Goal: Task Accomplishment & Management: Manage account settings

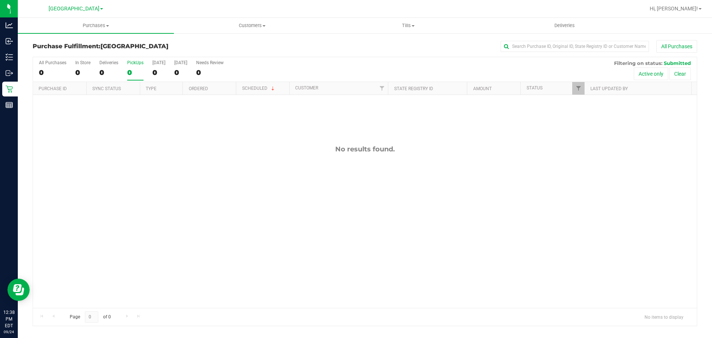
click at [138, 65] on div "PickUps" at bounding box center [135, 62] width 16 height 5
click at [0, 0] on input "PickUps 0" at bounding box center [0, 0] width 0 height 0
drag, startPoint x: 243, startPoint y: 42, endPoint x: 244, endPoint y: 29, distance: 13.4
click at [244, 41] on div "Purchase Fulfillment: [GEOGRAPHIC_DATA] All Purchases" at bounding box center [365, 48] width 665 height 16
click at [142, 69] on div "0" at bounding box center [135, 72] width 16 height 9
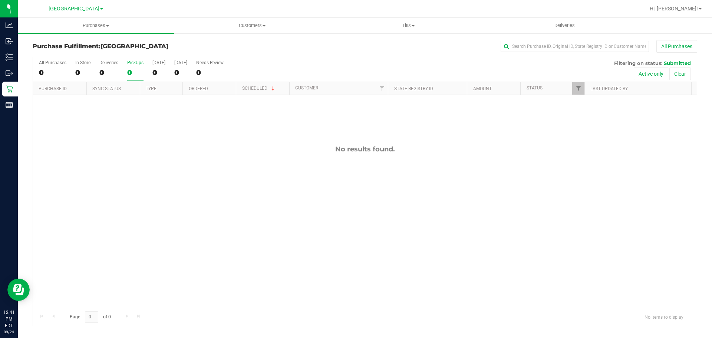
click at [0, 0] on input "PickUps 0" at bounding box center [0, 0] width 0 height 0
click at [179, 46] on h3 "Purchase Fulfillment: South Tampa WC" at bounding box center [143, 46] width 221 height 7
click at [684, 41] on button "All Purchases" at bounding box center [677, 46] width 41 height 13
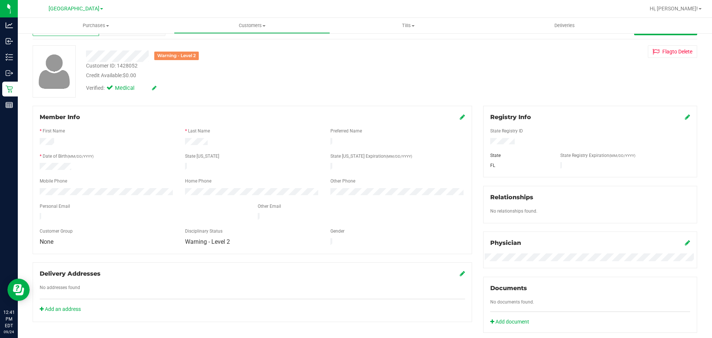
scroll to position [185, 0]
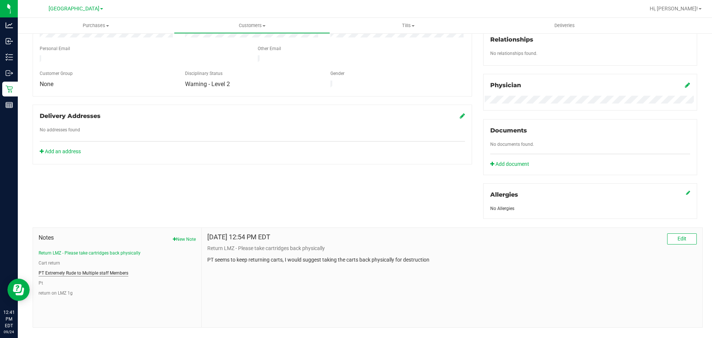
click at [60, 274] on button "PT Extremely Rude to Multiple staff Members" at bounding box center [84, 273] width 90 height 7
drag, startPoint x: 208, startPoint y: 257, endPoint x: 231, endPoint y: 258, distance: 23.0
click at [230, 257] on p "Patient made very rude comments in regards to a women giving their reccomendati…" at bounding box center [452, 260] width 490 height 8
click at [228, 278] on div "Mar 17, 2025 1:39 PM EDT Edit PT Extremely Rude to Multiple staff Members Patie…" at bounding box center [452, 277] width 501 height 99
click at [231, 281] on div "Mar 17, 2025 1:39 PM EDT Edit PT Extremely Rude to Multiple staff Members Patie…" at bounding box center [452, 277] width 501 height 99
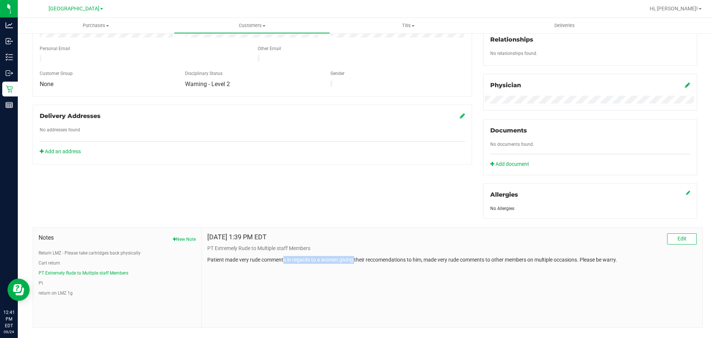
drag, startPoint x: 282, startPoint y: 259, endPoint x: 363, endPoint y: 267, distance: 81.3
click at [363, 267] on div "Mar 17, 2025 1:39 PM EDT Edit PT Extremely Rude to Multiple staff Members Patie…" at bounding box center [452, 277] width 501 height 99
click at [363, 303] on div "Mar 17, 2025 1:39 PM EDT Edit PT Extremely Rude to Multiple staff Members Patie…" at bounding box center [452, 277] width 501 height 99
click at [39, 283] on button "Pt" at bounding box center [41, 283] width 4 height 7
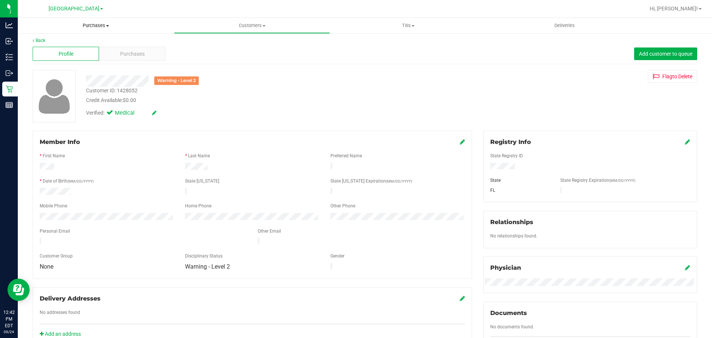
scroll to position [0, 0]
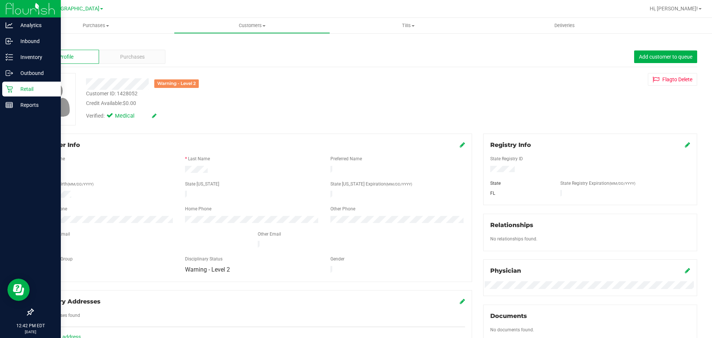
click at [6, 7] on img at bounding box center [31, 8] width 50 height 17
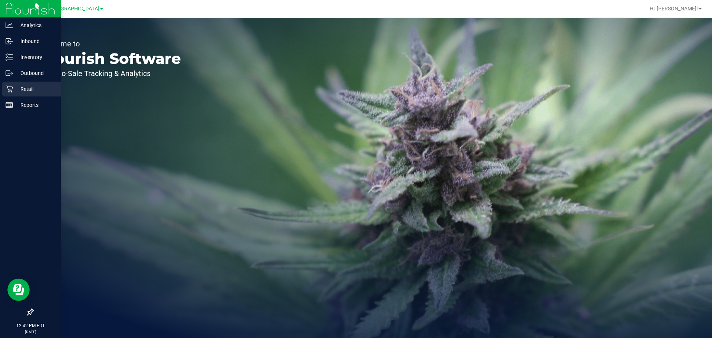
click at [7, 90] on icon at bounding box center [9, 88] width 7 height 7
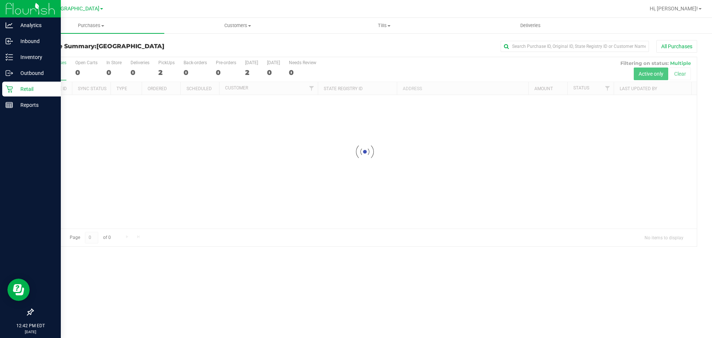
click at [175, 56] on div "Purchase Summary: South Tampa WC All Purchases" at bounding box center [365, 48] width 665 height 16
click at [106, 29] on span "Purchases" at bounding box center [91, 25] width 147 height 7
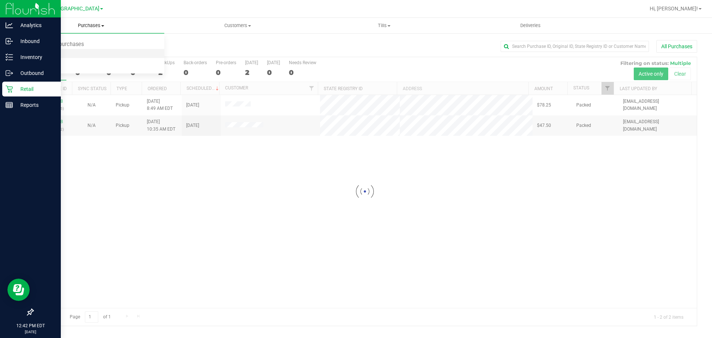
click at [57, 52] on span "Fulfillment" at bounding box center [41, 53] width 46 height 6
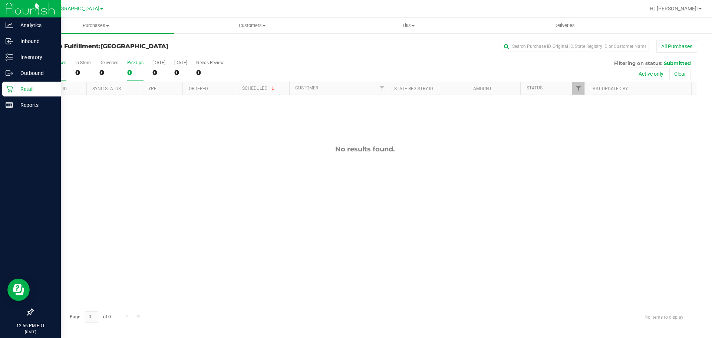
click at [137, 67] on label "PickUps 0" at bounding box center [135, 70] width 16 height 20
click at [0, 0] on input "PickUps 0" at bounding box center [0, 0] width 0 height 0
click at [163, 44] on h3 "Purchase Fulfillment: South Tampa WC" at bounding box center [143, 46] width 221 height 7
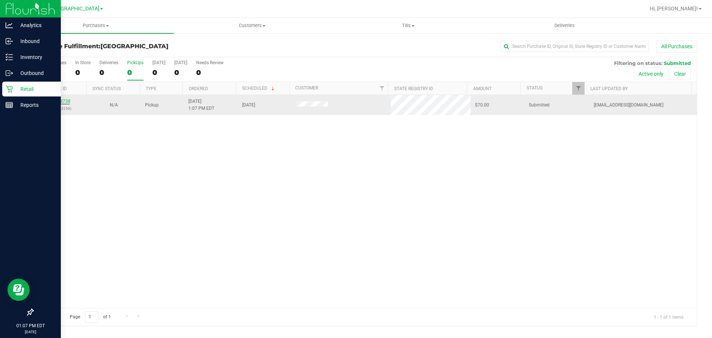
click at [70, 99] on div "11998738 (327323150)" at bounding box center [59, 105] width 45 height 14
click at [65, 100] on link "11998738" at bounding box center [60, 101] width 21 height 5
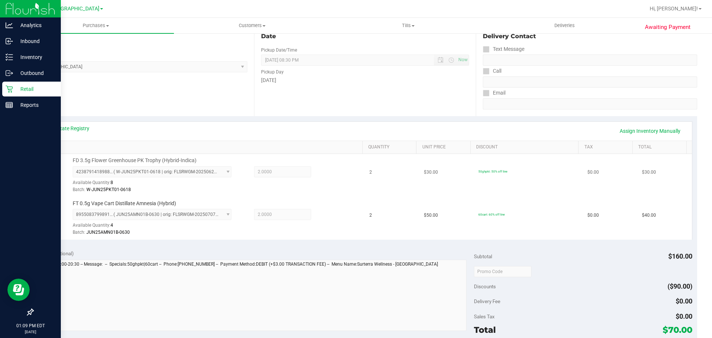
scroll to position [185, 0]
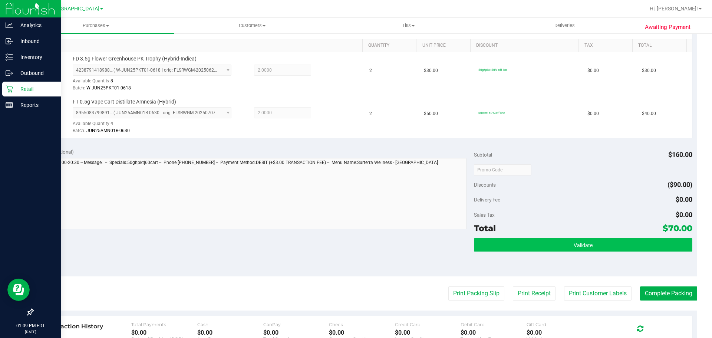
click at [547, 238] on div "Subtotal $160.00 Discounts ($90.00) Delivery Fee $0.00 Sales Tax $0.00 Total $7…" at bounding box center [583, 210] width 218 height 124
click at [534, 242] on button "Validate" at bounding box center [583, 244] width 218 height 13
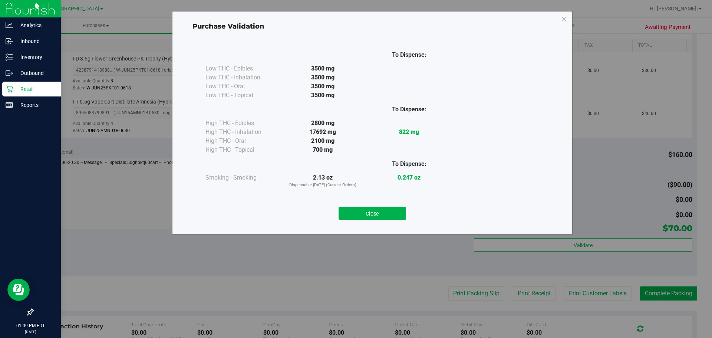
click at [389, 203] on div "Close" at bounding box center [373, 211] width 338 height 19
drag, startPoint x: 386, startPoint y: 214, endPoint x: 390, endPoint y: 211, distance: 4.5
click at [386, 212] on button "Close" at bounding box center [373, 213] width 68 height 13
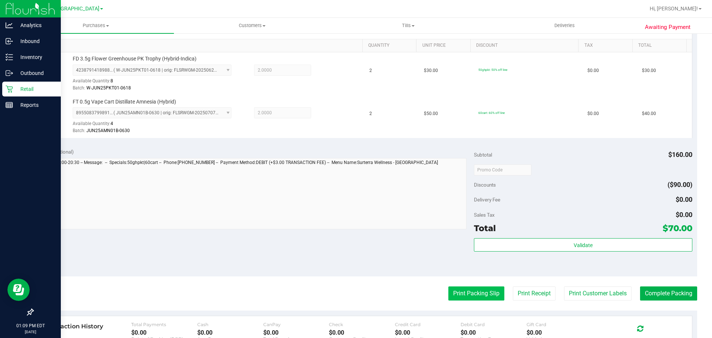
click at [464, 296] on button "Print Packing Slip" at bounding box center [476, 293] width 56 height 14
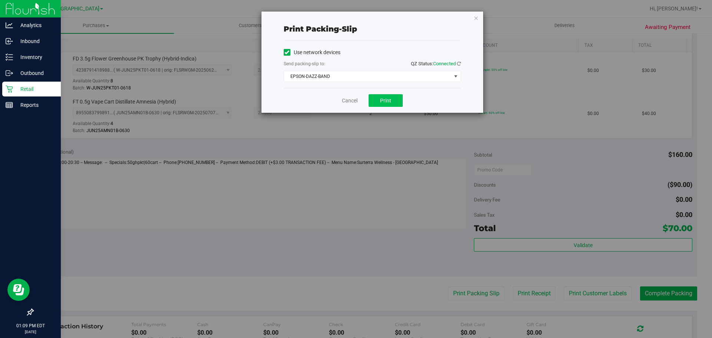
click at [385, 106] on div "Cancel Print" at bounding box center [372, 100] width 177 height 25
click at [381, 100] on span "Print" at bounding box center [385, 101] width 11 height 6
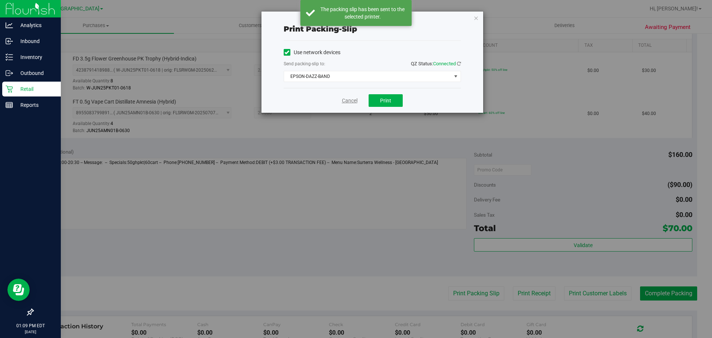
click at [348, 101] on link "Cancel" at bounding box center [350, 101] width 16 height 8
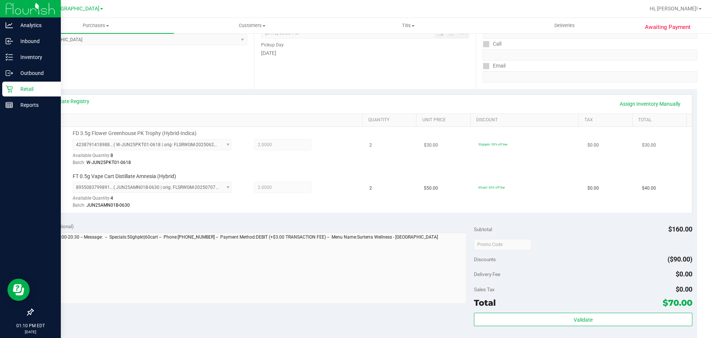
scroll to position [111, 0]
click at [582, 330] on div "Validate" at bounding box center [583, 328] width 218 height 33
click at [582, 329] on div "Validate" at bounding box center [583, 328] width 218 height 33
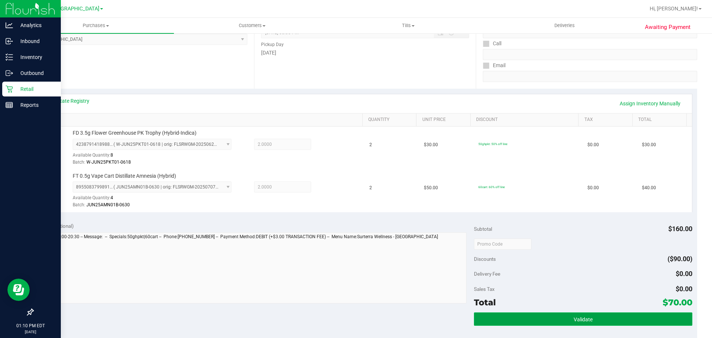
click at [580, 322] on button "Validate" at bounding box center [583, 318] width 218 height 13
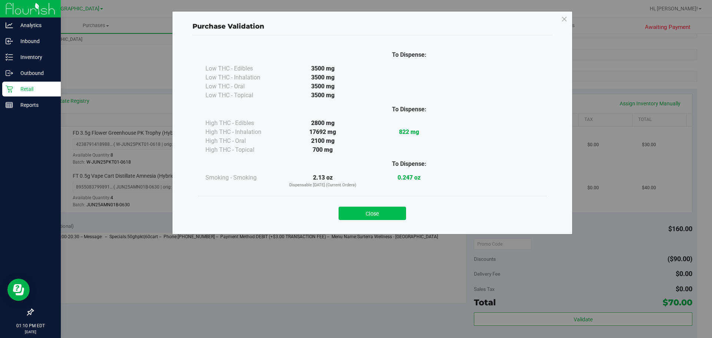
click at [364, 207] on button "Close" at bounding box center [373, 213] width 68 height 13
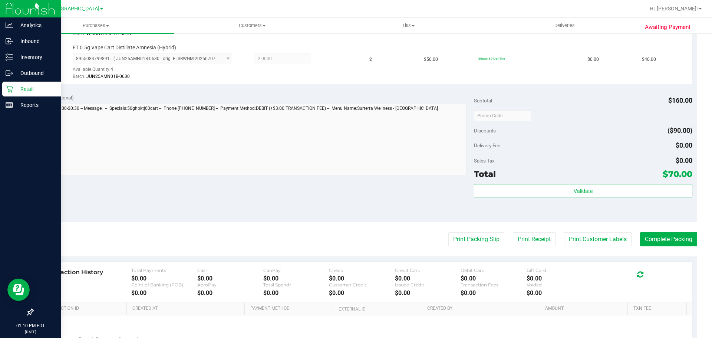
scroll to position [312, 0]
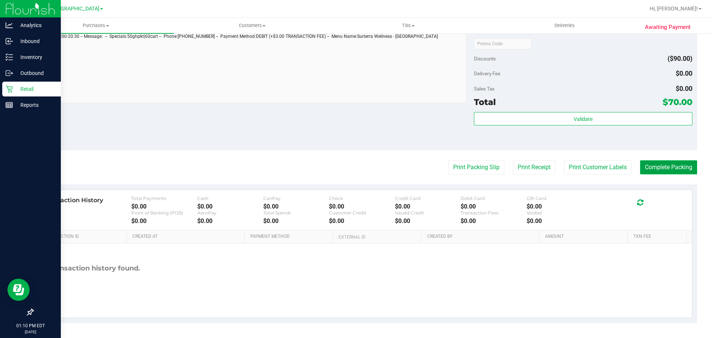
click at [671, 173] on button "Complete Packing" at bounding box center [668, 167] width 57 height 14
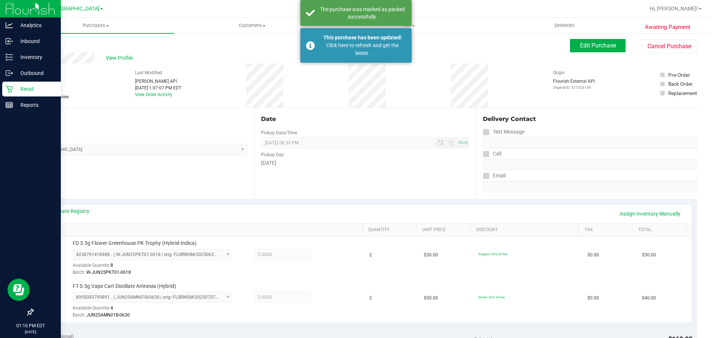
scroll to position [0, 0]
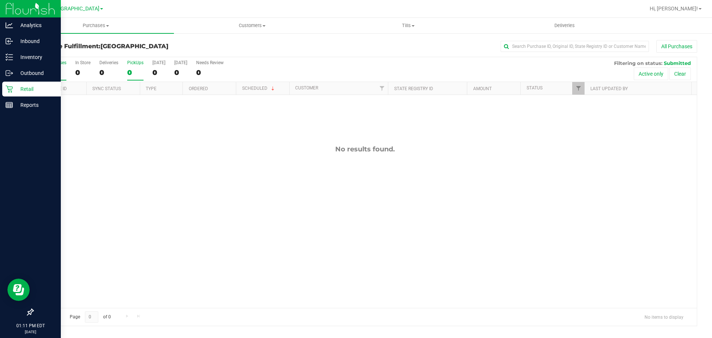
click at [140, 70] on div "0" at bounding box center [135, 72] width 16 height 9
click at [0, 0] on input "PickUps 0" at bounding box center [0, 0] width 0 height 0
click at [169, 47] on h3 "Purchase Fulfillment: South Tampa WC" at bounding box center [143, 46] width 221 height 7
click at [11, 109] on div "Reports" at bounding box center [31, 105] width 59 height 15
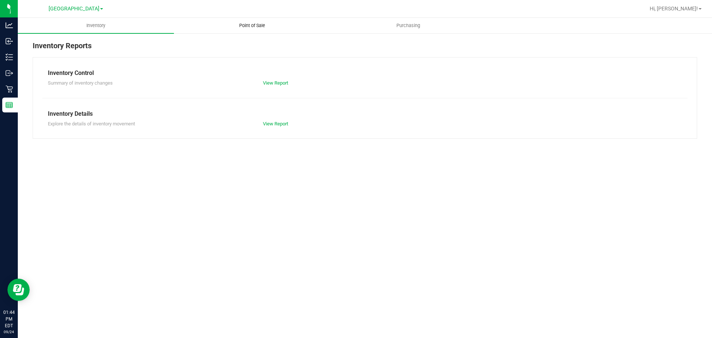
click at [254, 26] on span "Point of Sale" at bounding box center [252, 25] width 46 height 7
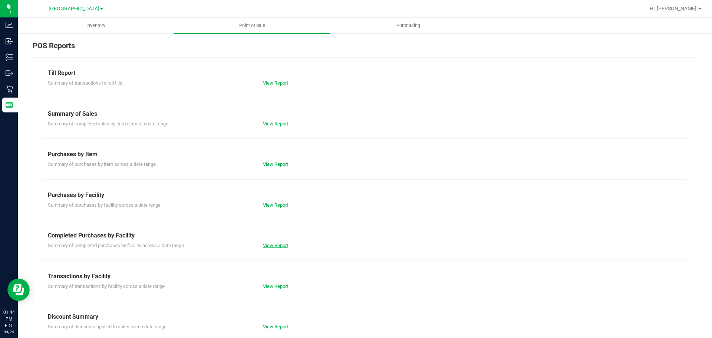
click at [268, 246] on link "View Report" at bounding box center [275, 246] width 25 height 6
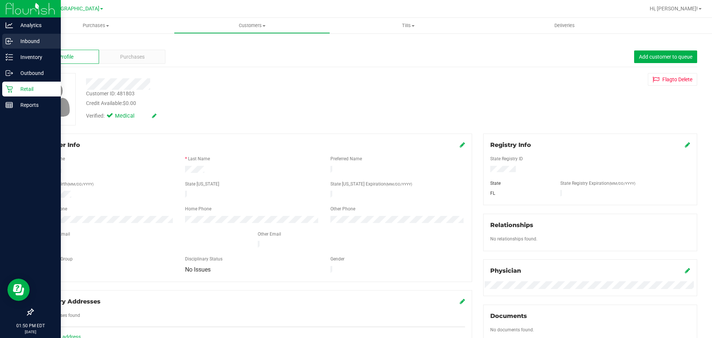
click at [12, 40] on icon at bounding box center [9, 40] width 7 height 7
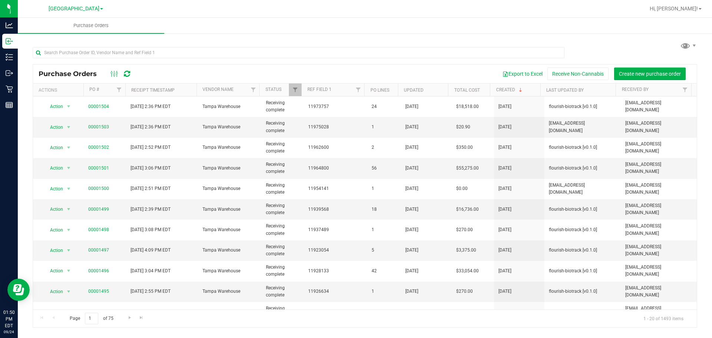
click at [363, 13] on div at bounding box center [389, 8] width 512 height 14
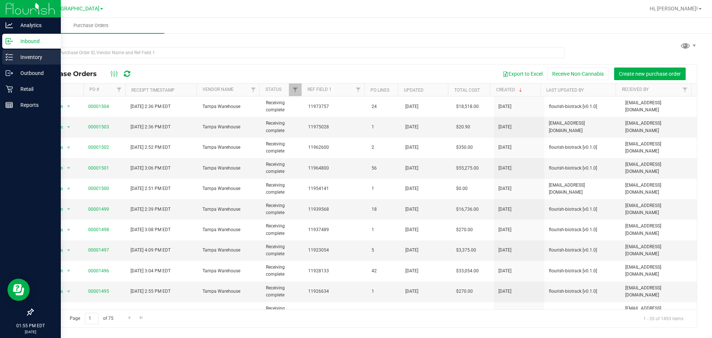
click at [7, 50] on div "Inventory" at bounding box center [31, 57] width 59 height 15
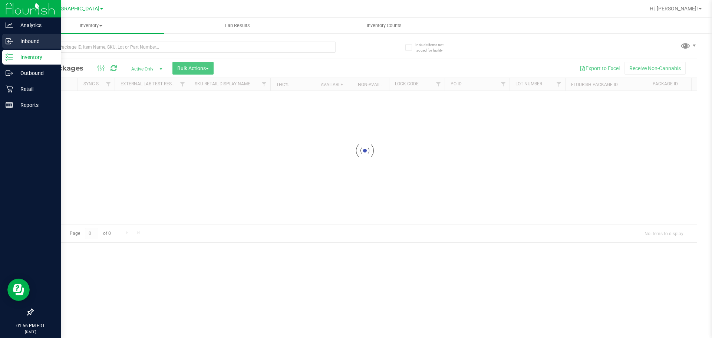
click at [21, 40] on p "Inbound" at bounding box center [35, 41] width 45 height 9
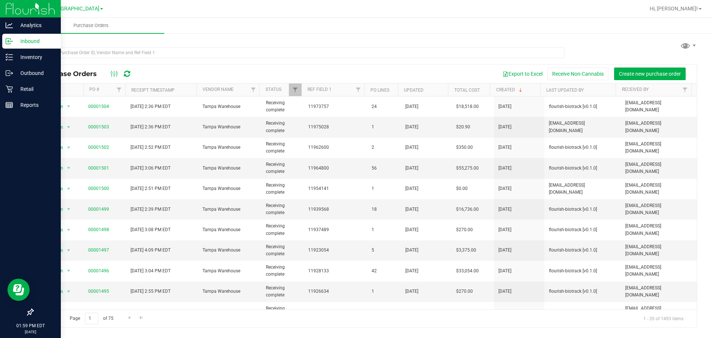
click at [13, 41] on icon at bounding box center [9, 40] width 7 height 7
click at [22, 40] on p "Inbound" at bounding box center [35, 41] width 45 height 9
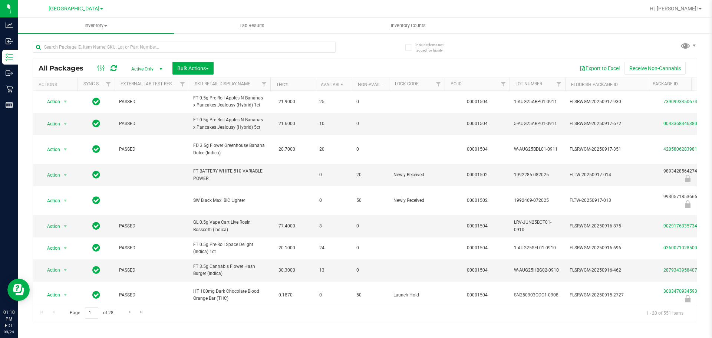
click at [163, 41] on div at bounding box center [199, 47] width 332 height 24
click at [162, 46] on input "text" at bounding box center [184, 47] width 303 height 11
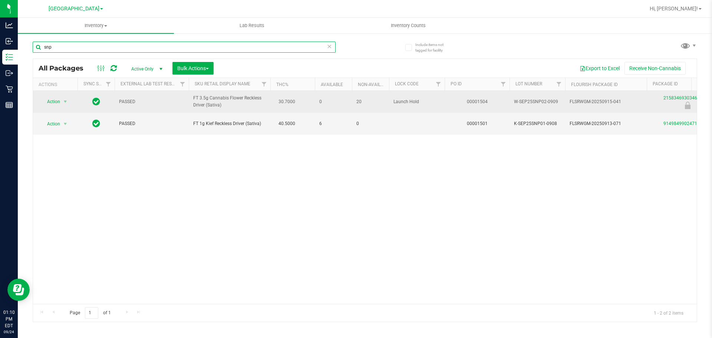
type input "snp"
drag, startPoint x: 231, startPoint y: 105, endPoint x: 208, endPoint y: 106, distance: 23.4
click at [208, 106] on span "FT 3.5g Cannabis Flower Reckless Driver (Sativa)" at bounding box center [229, 102] width 73 height 14
click at [223, 109] on span "FT 3.5g Cannabis Flower Reckless Driver (Sativa)" at bounding box center [229, 102] width 73 height 14
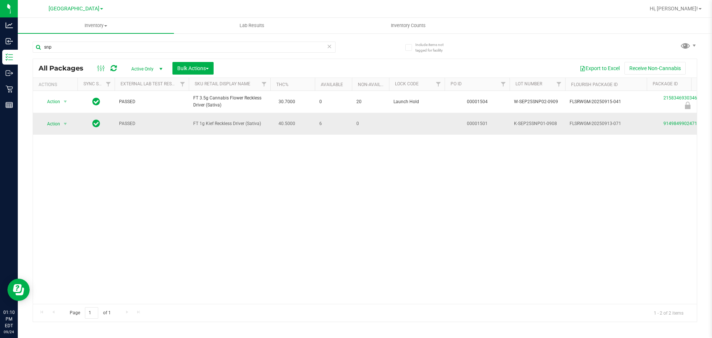
drag, startPoint x: 242, startPoint y: 117, endPoint x: 280, endPoint y: 129, distance: 40.5
click at [269, 133] on td "FT 1g Kief Reckless Driver (Sativa)" at bounding box center [230, 124] width 82 height 22
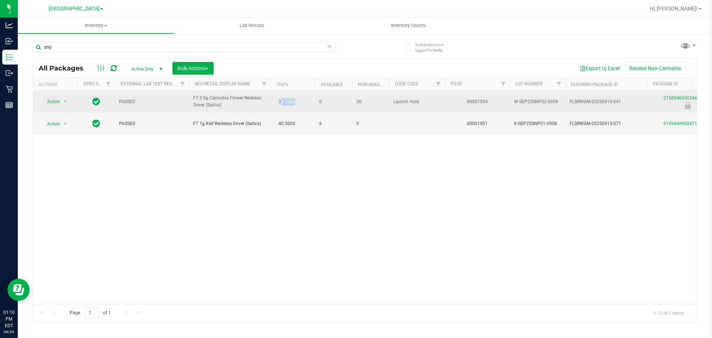
drag, startPoint x: 281, startPoint y: 103, endPoint x: 296, endPoint y: 104, distance: 14.9
click at [295, 100] on span "30.7000" at bounding box center [287, 101] width 24 height 11
click at [296, 104] on span "30.7000" at bounding box center [287, 101] width 24 height 11
drag, startPoint x: 279, startPoint y: 101, endPoint x: 318, endPoint y: 100, distance: 38.6
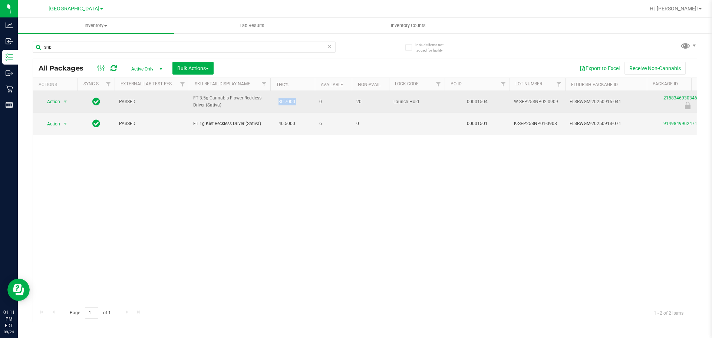
click at [315, 102] on td "0" at bounding box center [333, 102] width 37 height 22
drag, startPoint x: 269, startPoint y: 97, endPoint x: 300, endPoint y: 95, distance: 31.2
click at [300, 102] on td "30.7000" at bounding box center [292, 102] width 45 height 22
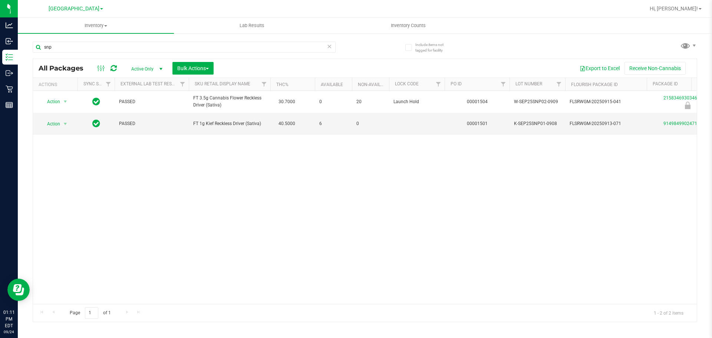
drag, startPoint x: 199, startPoint y: 219, endPoint x: 199, endPoint y: 214, distance: 4.8
click at [199, 219] on div "Action Action Edit attributes Global inventory Locate package Package audit log…" at bounding box center [365, 197] width 664 height 213
click at [330, 46] on icon at bounding box center [329, 46] width 5 height 9
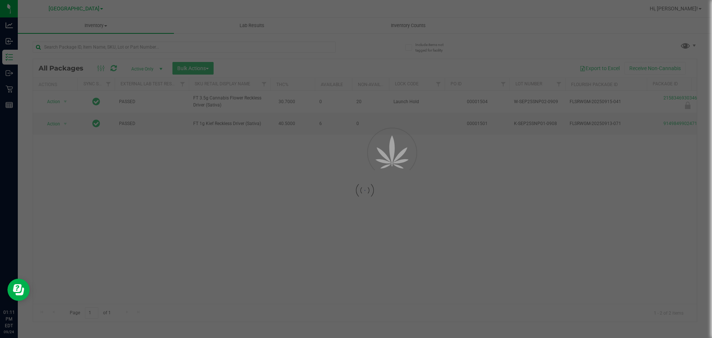
click at [360, 43] on div at bounding box center [199, 47] width 332 height 24
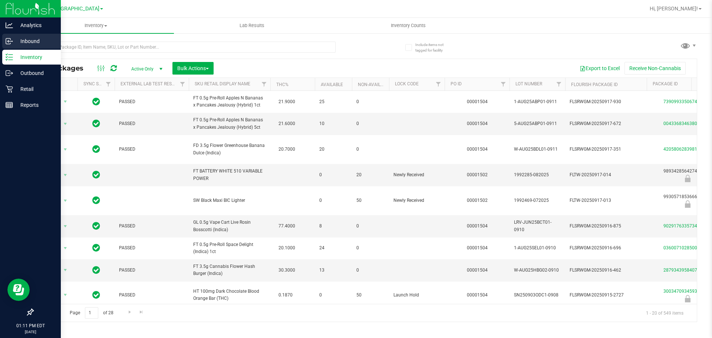
click at [39, 34] on div "Inbound" at bounding box center [31, 41] width 59 height 15
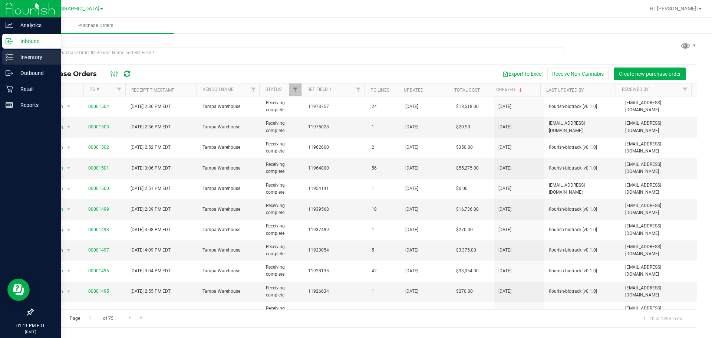
click at [26, 61] on p "Inventory" at bounding box center [35, 57] width 45 height 9
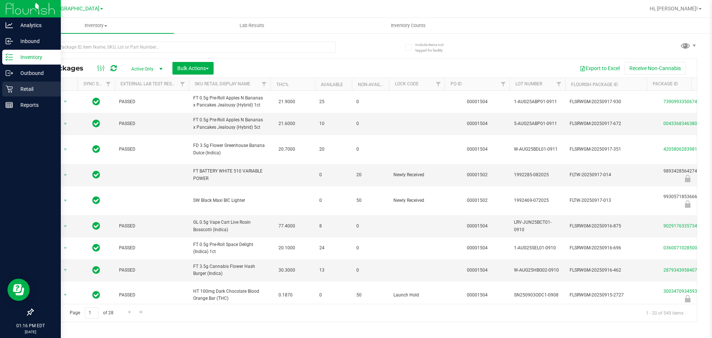
click at [25, 86] on p "Retail" at bounding box center [35, 89] width 45 height 9
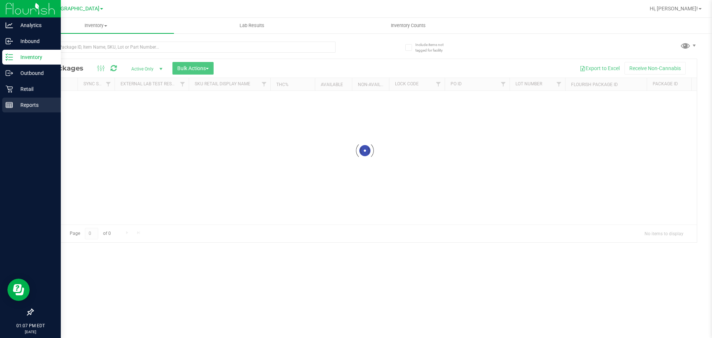
click at [17, 106] on p "Reports" at bounding box center [35, 105] width 45 height 9
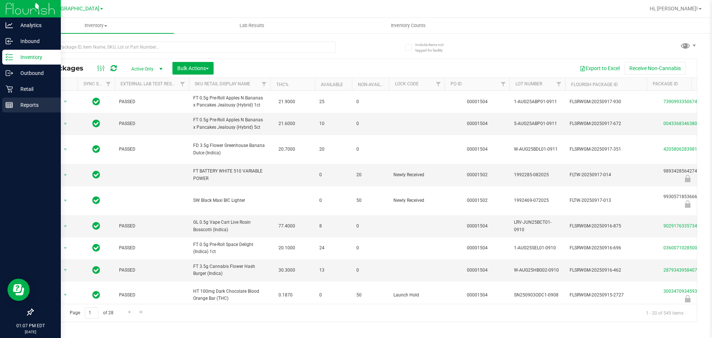
click at [15, 105] on p "Reports" at bounding box center [35, 105] width 45 height 9
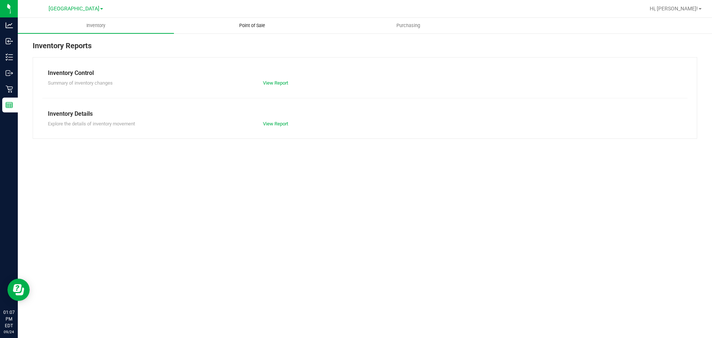
drag, startPoint x: 246, startPoint y: 27, endPoint x: 244, endPoint y: 32, distance: 5.8
click at [246, 26] on span "Point of Sale" at bounding box center [252, 25] width 46 height 7
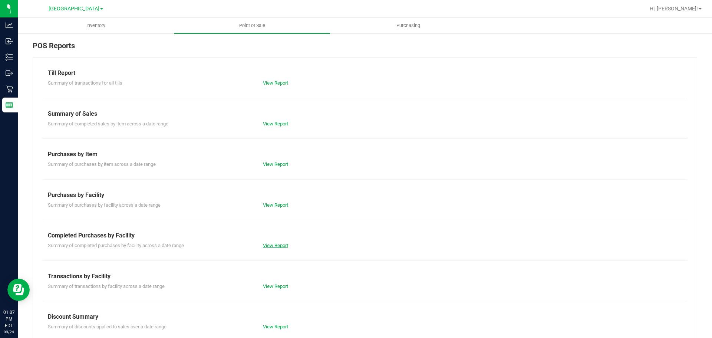
click at [270, 243] on link "View Report" at bounding box center [275, 246] width 25 height 6
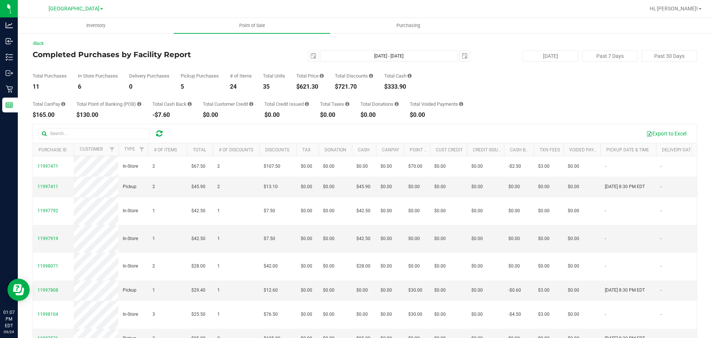
drag, startPoint x: 296, startPoint y: 87, endPoint x: 332, endPoint y: 82, distance: 36.8
click at [331, 82] on div "Total Purchases 11 In Store Purchases 6 Delivery Purchases 0 Pickup Purchases 5…" at bounding box center [365, 76] width 665 height 28
click at [323, 98] on div "Total CanPay $165.00 Total Point of Banking (POB) $130.00 Total Cash Back -$7.6…" at bounding box center [365, 104] width 665 height 28
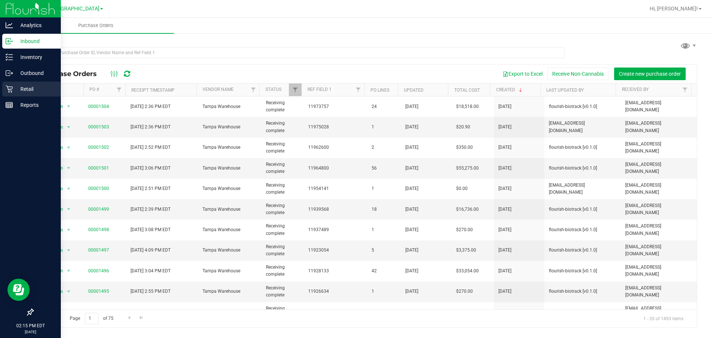
click at [32, 87] on p "Retail" at bounding box center [35, 89] width 45 height 9
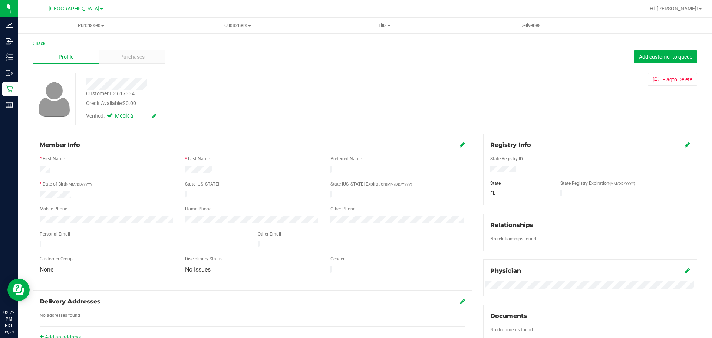
click at [136, 45] on div "Back" at bounding box center [365, 43] width 665 height 7
click at [135, 50] on div "Purchases" at bounding box center [132, 57] width 66 height 14
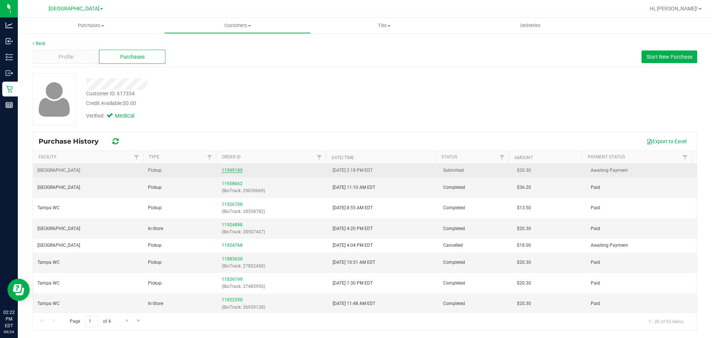
click at [224, 169] on link "11999189" at bounding box center [232, 170] width 21 height 5
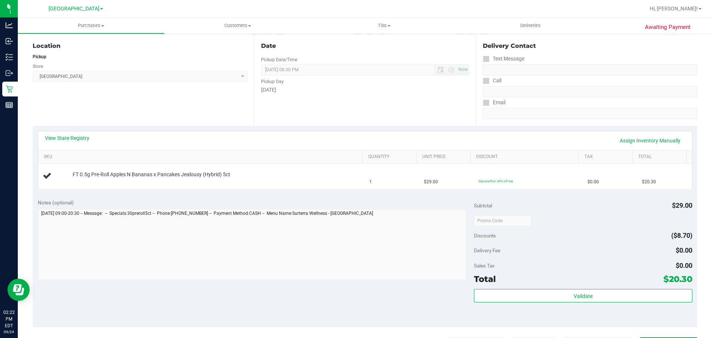
scroll to position [148, 0]
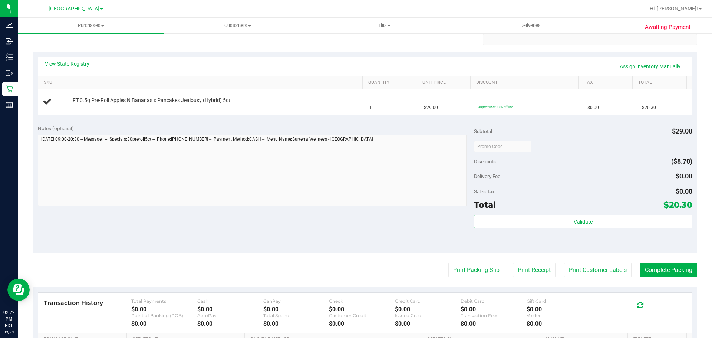
click at [465, 278] on purchase-details "Back Edit Purchase Cancel Purchase View Profile # 11999189 BioTrack ID: - Submi…" at bounding box center [365, 159] width 665 height 534
click at [470, 262] on purchase-details "Back Edit Purchase Cancel Purchase View Profile # 11999189 BioTrack ID: - Submi…" at bounding box center [365, 159] width 665 height 534
click at [460, 270] on button "Print Packing Slip" at bounding box center [476, 270] width 56 height 14
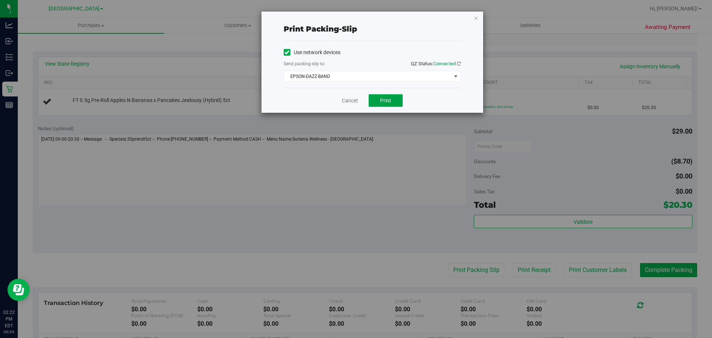
click at [370, 97] on button "Print" at bounding box center [386, 100] width 34 height 13
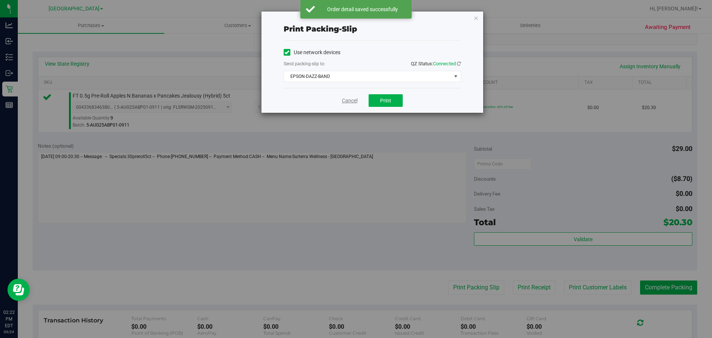
click at [352, 102] on link "Cancel" at bounding box center [350, 101] width 16 height 8
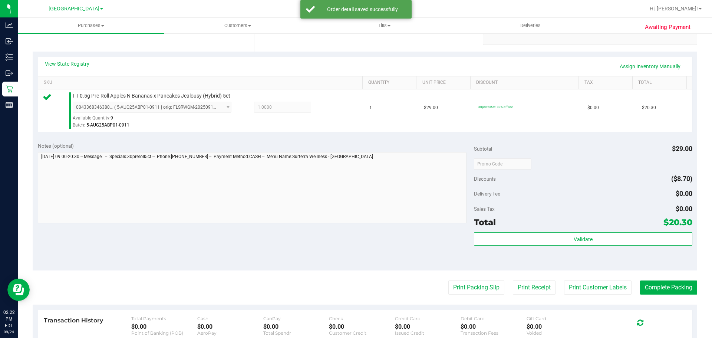
click at [573, 252] on div "Validate" at bounding box center [583, 248] width 218 height 33
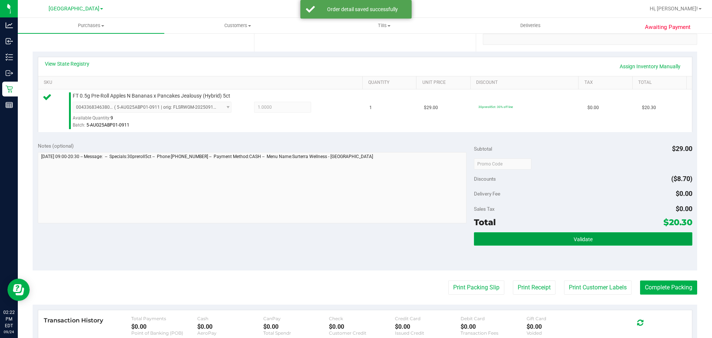
click at [588, 244] on button "Validate" at bounding box center [583, 238] width 218 height 13
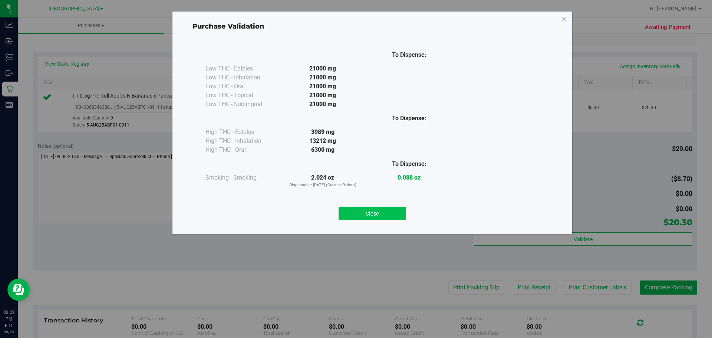
click at [374, 214] on button "Close" at bounding box center [373, 213] width 68 height 13
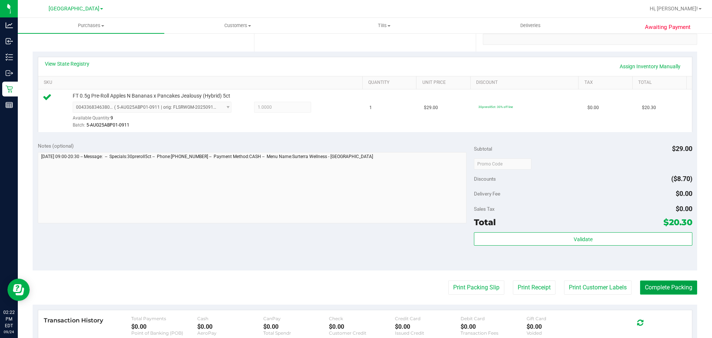
click at [662, 293] on button "Complete Packing" at bounding box center [668, 287] width 57 height 14
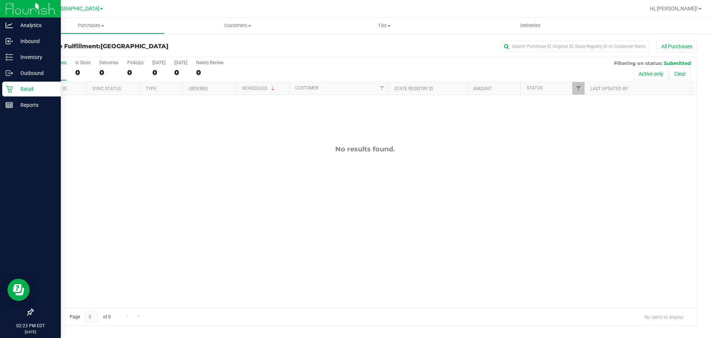
click at [21, 91] on p "Retail" at bounding box center [35, 89] width 45 height 9
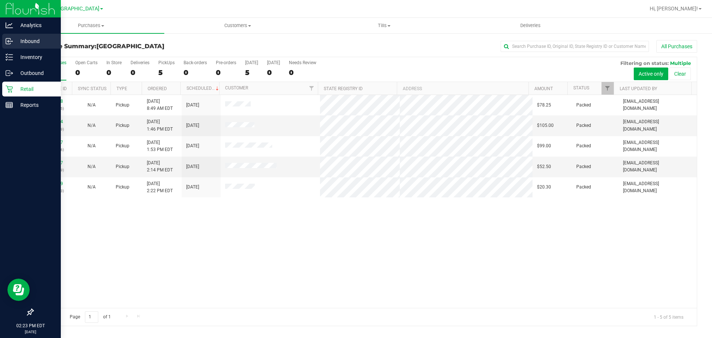
click at [27, 36] on div "Inbound" at bounding box center [31, 41] width 59 height 15
